Goal: Task Accomplishment & Management: Complete application form

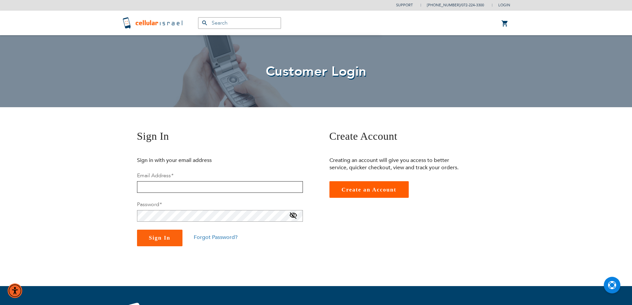
click at [220, 186] on input "email" at bounding box center [220, 187] width 166 height 12
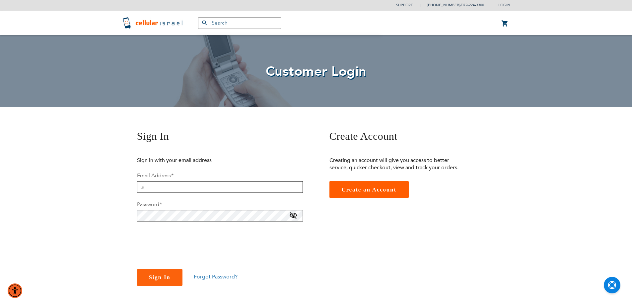
type input ","
type input "[EMAIL_ADDRESS][DOMAIN_NAME]"
click at [291, 217] on span at bounding box center [293, 217] width 8 height 11
checkbox input "true"
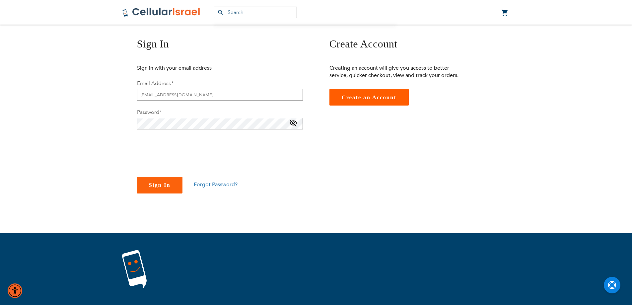
scroll to position [100, 0]
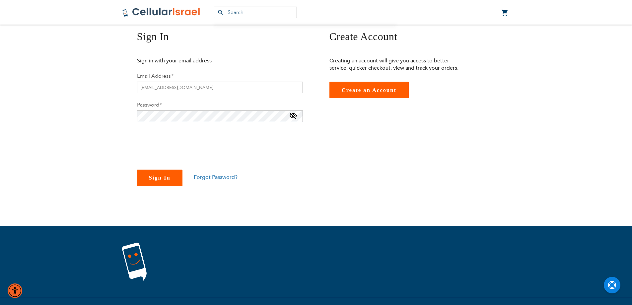
click at [170, 178] on span "Sign In" at bounding box center [160, 178] width 22 height 6
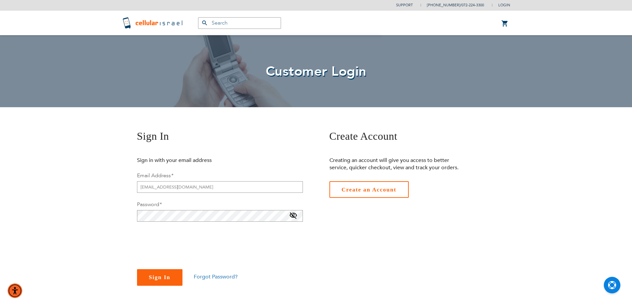
click at [366, 189] on span "Create an Account" at bounding box center [369, 190] width 55 height 6
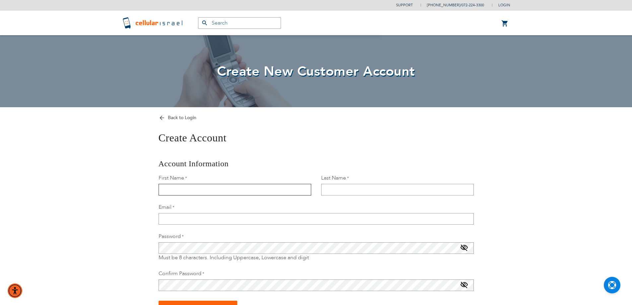
click at [273, 189] on input "First Name" at bounding box center [235, 190] width 153 height 12
type input "Malka"
type input "[PERSON_NAME]"
type input "[EMAIL_ADDRESS][DOMAIN_NAME]"
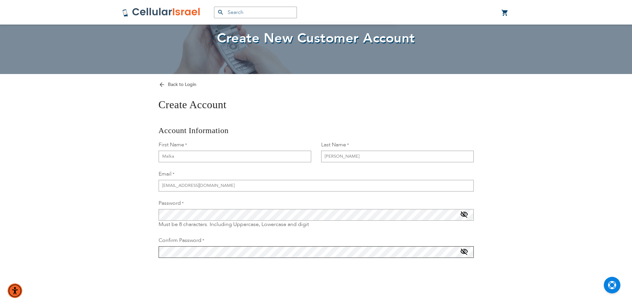
scroll to position [66, 0]
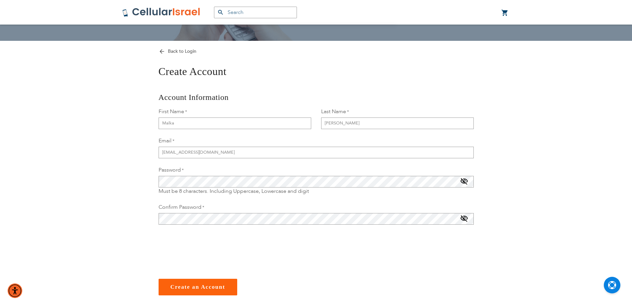
checkbox input "true"
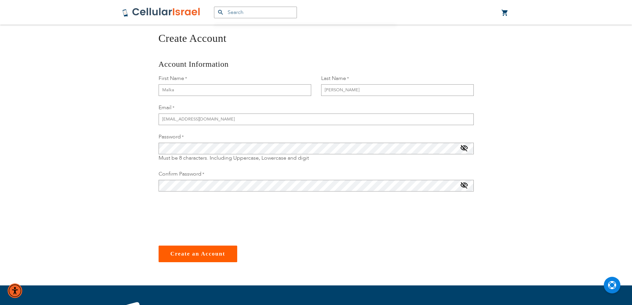
click at [182, 255] on span "Create an Account" at bounding box center [198, 254] width 55 height 6
